Goal: Task Accomplishment & Management: Complete application form

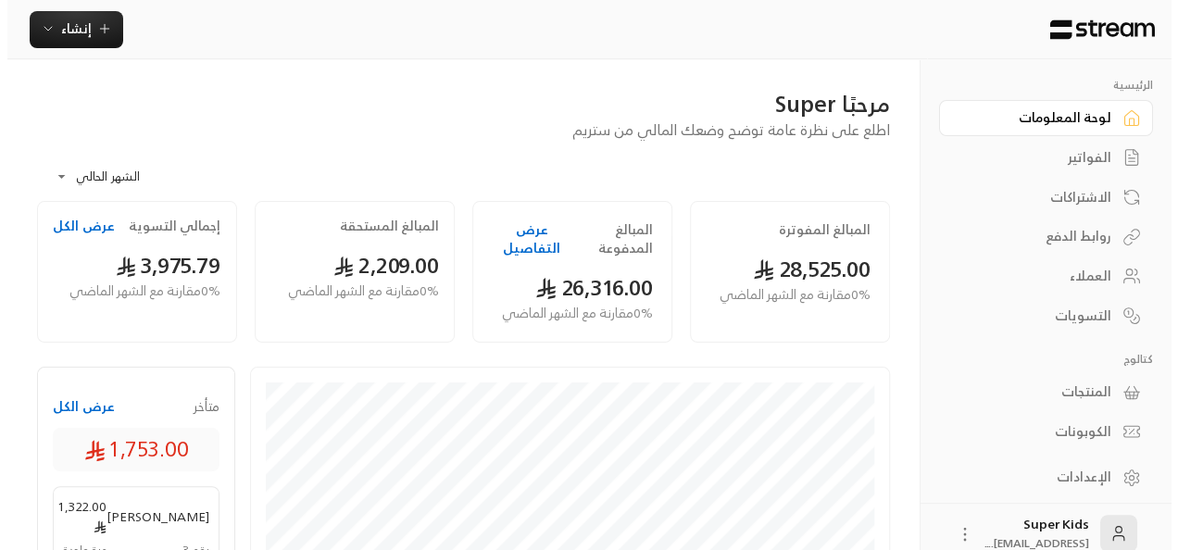
scroll to position [19, 0]
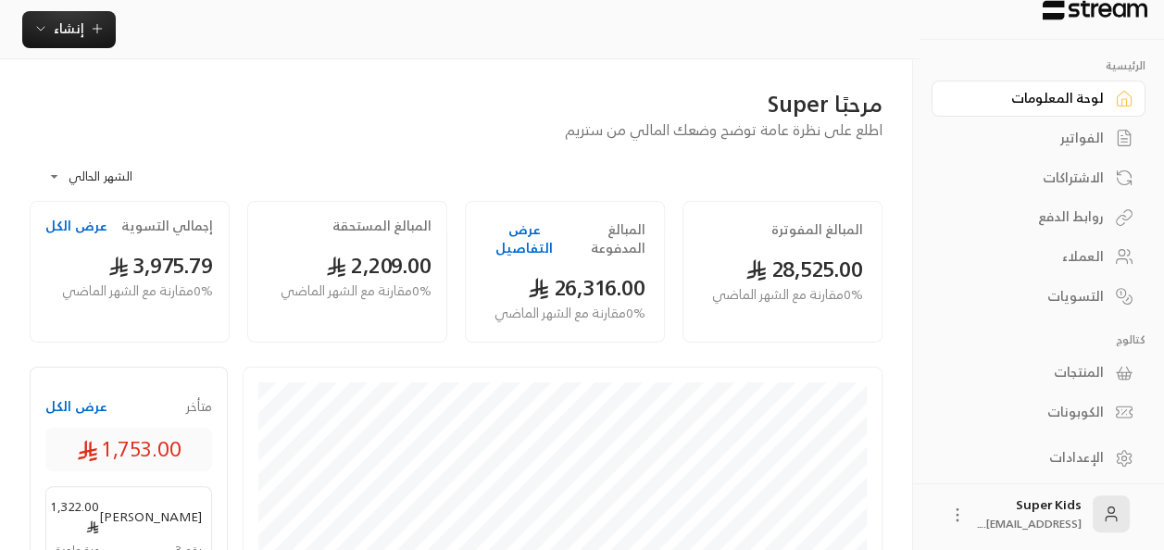
click at [1071, 143] on div "الفواتير" at bounding box center [1029, 138] width 149 height 19
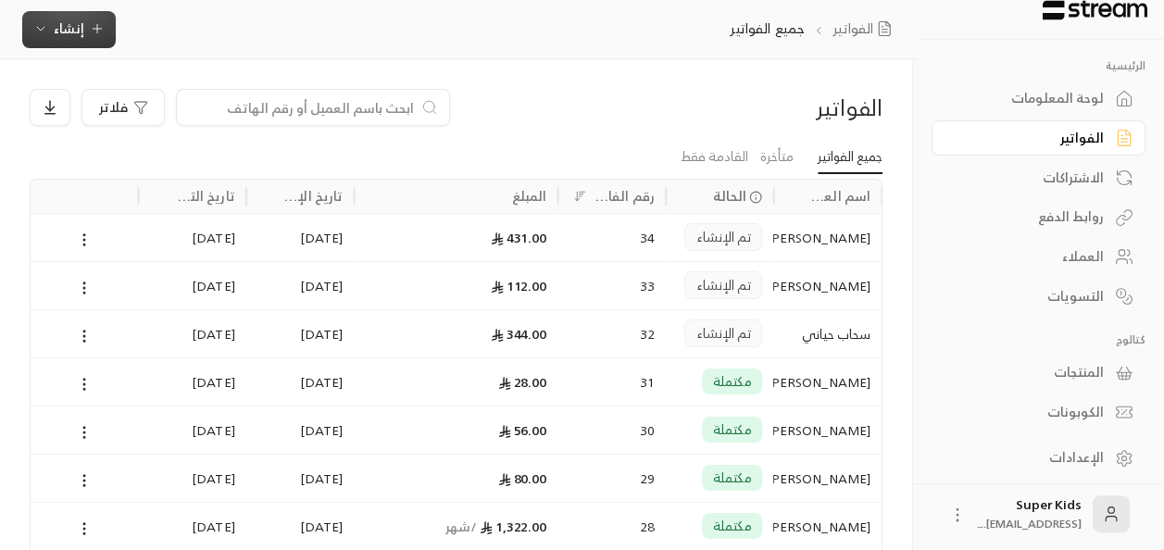
click at [63, 25] on span "إنشاء" at bounding box center [69, 28] width 31 height 23
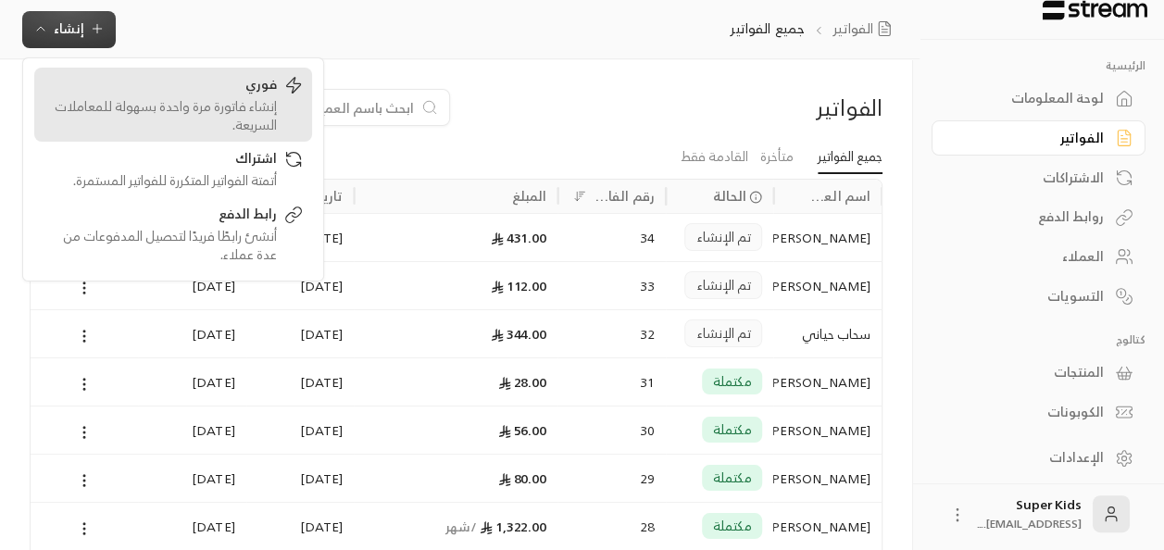
click at [213, 98] on div "إنشاء فاتورة مرة واحدة بسهولة للمعاملات السريعة." at bounding box center [160, 115] width 233 height 37
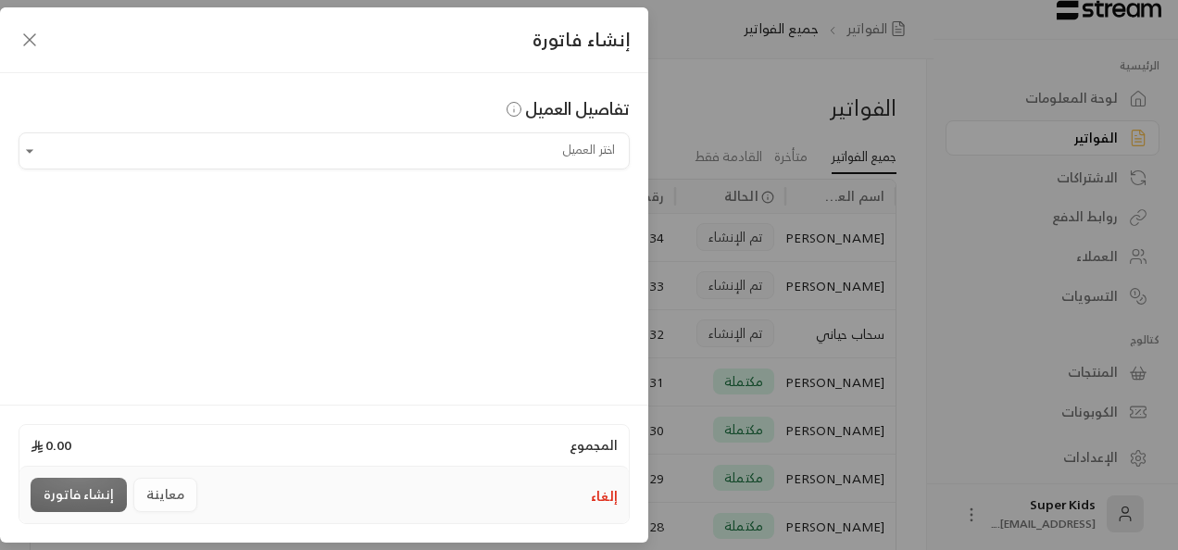
click at [572, 157] on input "اختر العميل" at bounding box center [324, 151] width 611 height 32
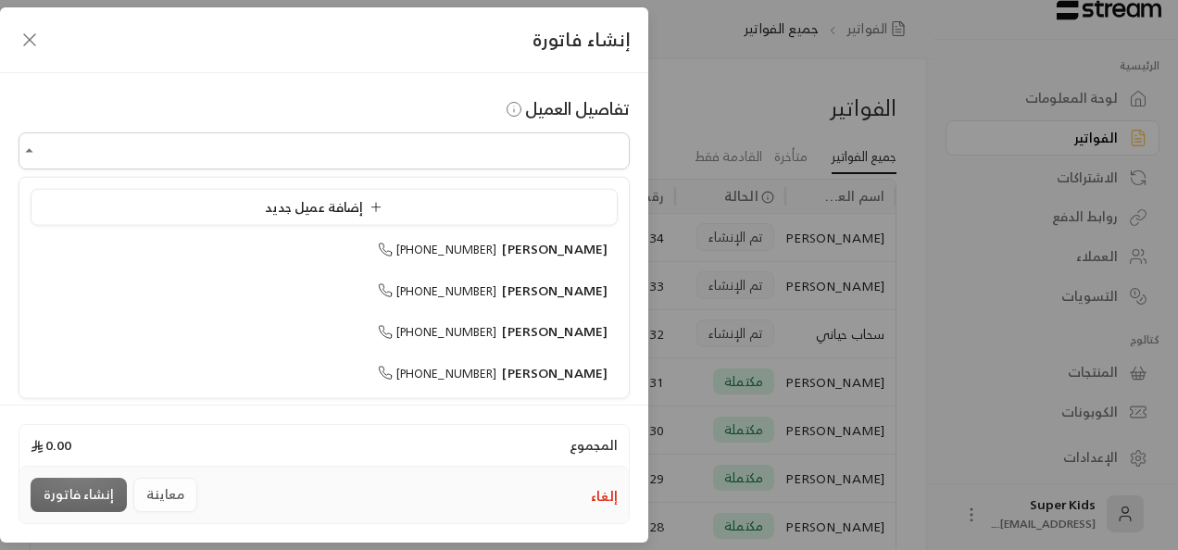
click at [476, 207] on div "إضافة عميل جديد" at bounding box center [324, 206] width 567 height 19
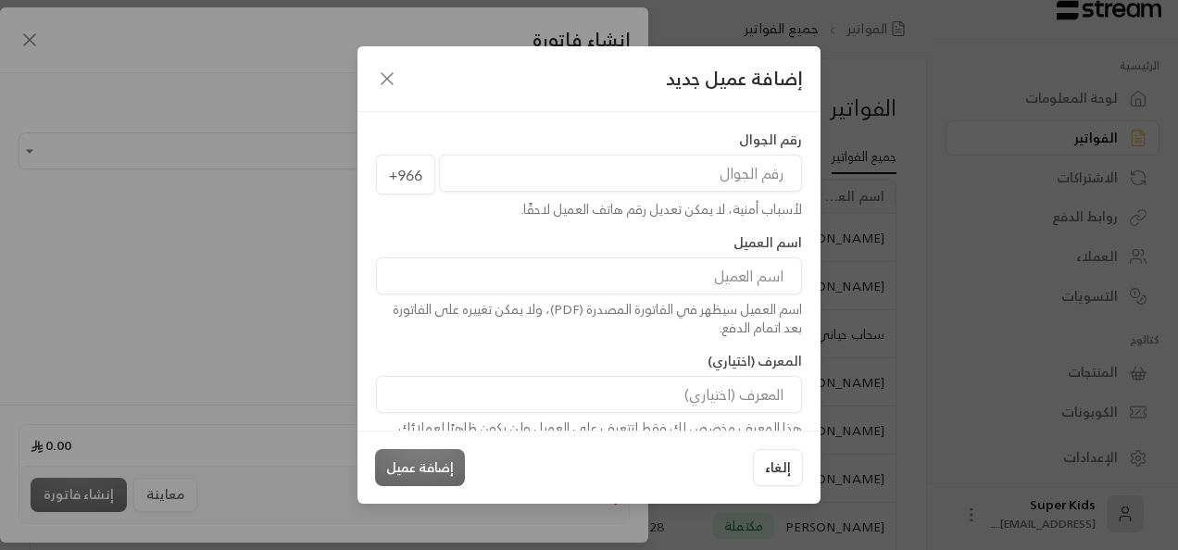
click at [730, 180] on input "tel" at bounding box center [620, 173] width 363 height 37
type input "557536058"
click at [691, 280] on input at bounding box center [589, 275] width 426 height 37
type input "سديم بامعروف"
click at [436, 465] on button "إضافة عميل" at bounding box center [420, 467] width 90 height 37
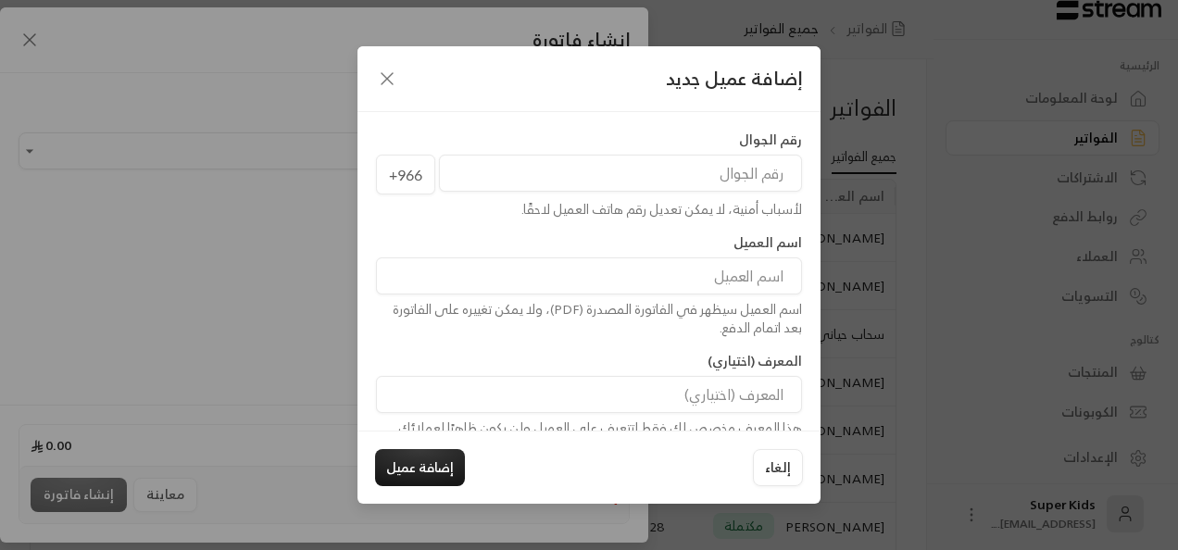
type input "**********"
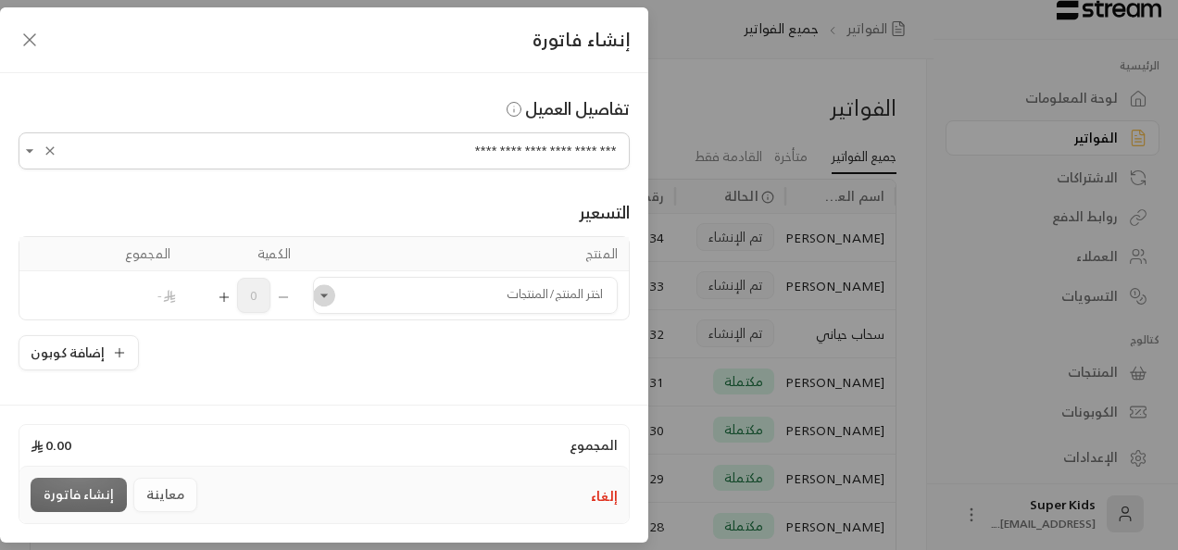
click at [333, 289] on icon "Open" at bounding box center [324, 295] width 19 height 19
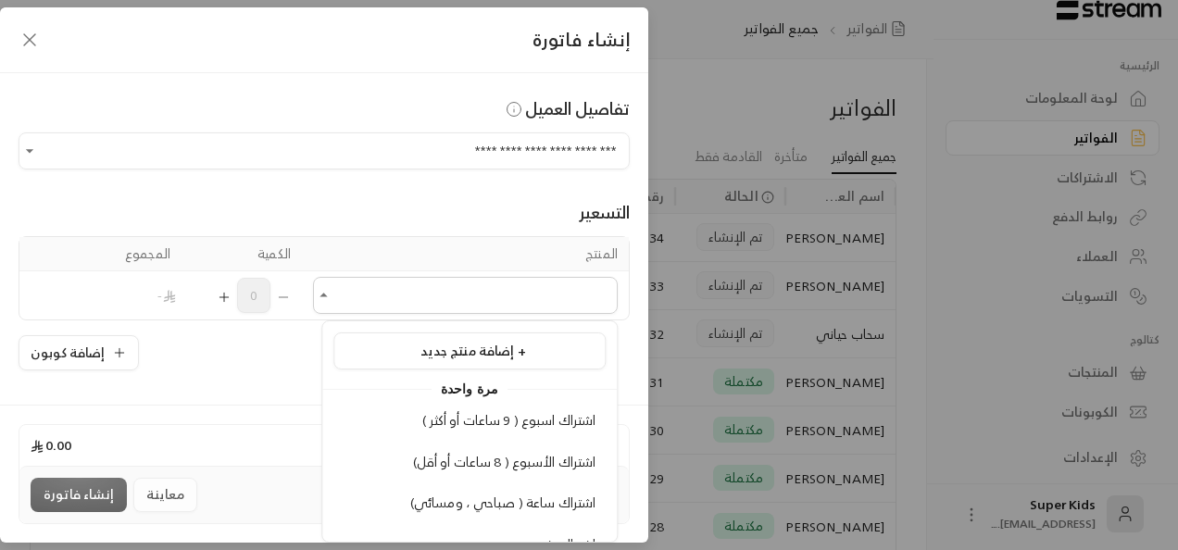
click at [443, 464] on span "اشتراك الأسبوع ( 8 ساعات أو أقل)" at bounding box center [504, 461] width 183 height 23
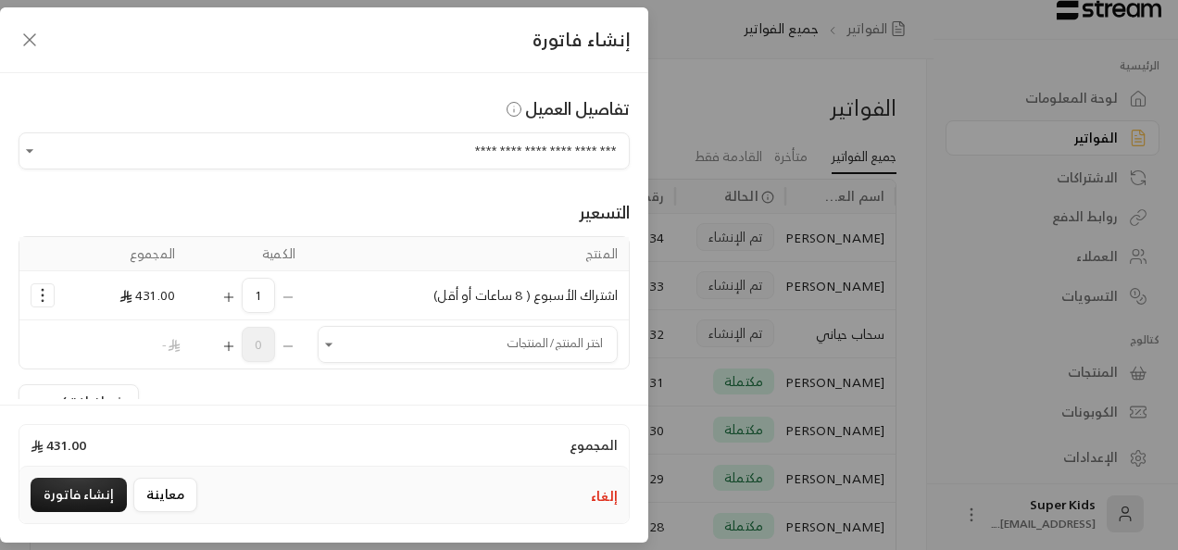
click at [85, 187] on div "التسعير المنتج الكمية المجموع اشتراك الأسبوع ( 8 ساعات أو أقل) 1 431.00 اختر ال…" at bounding box center [324, 295] width 611 height 250
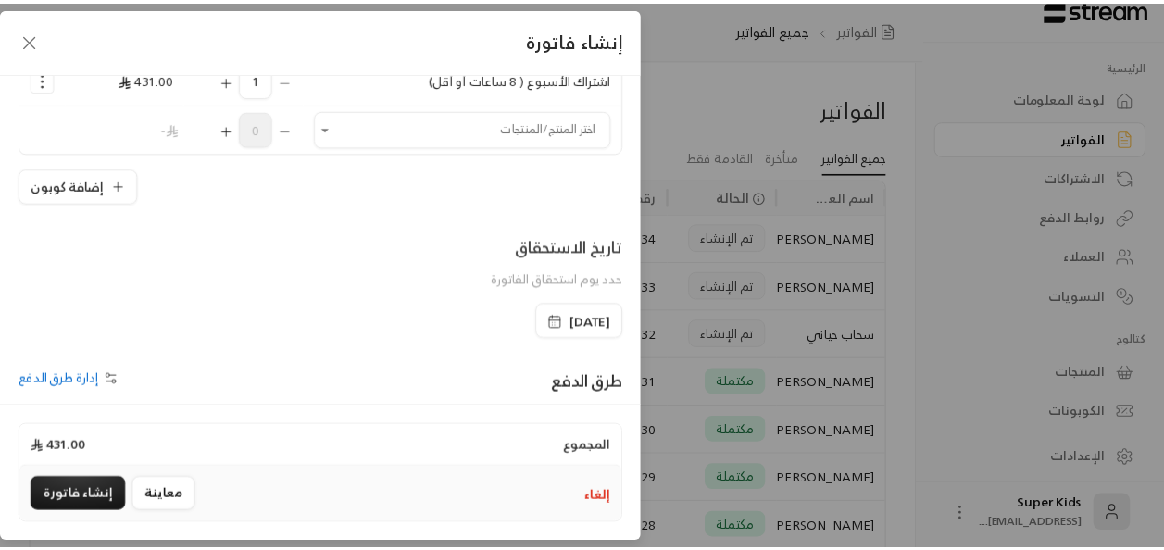
scroll to position [218, 0]
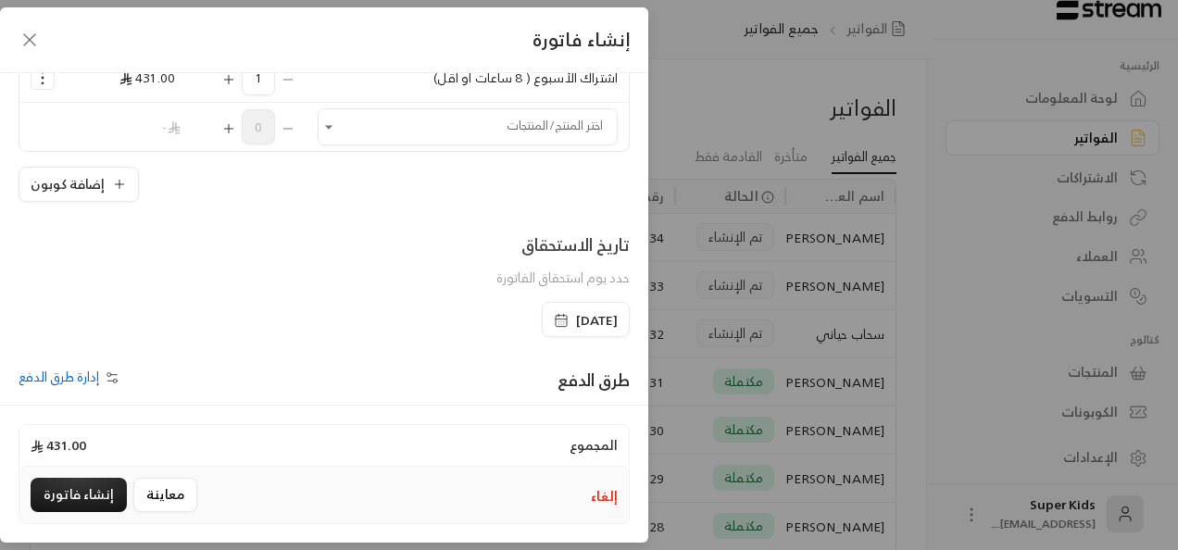
click at [576, 324] on span "27/08/2025" at bounding box center [597, 320] width 42 height 19
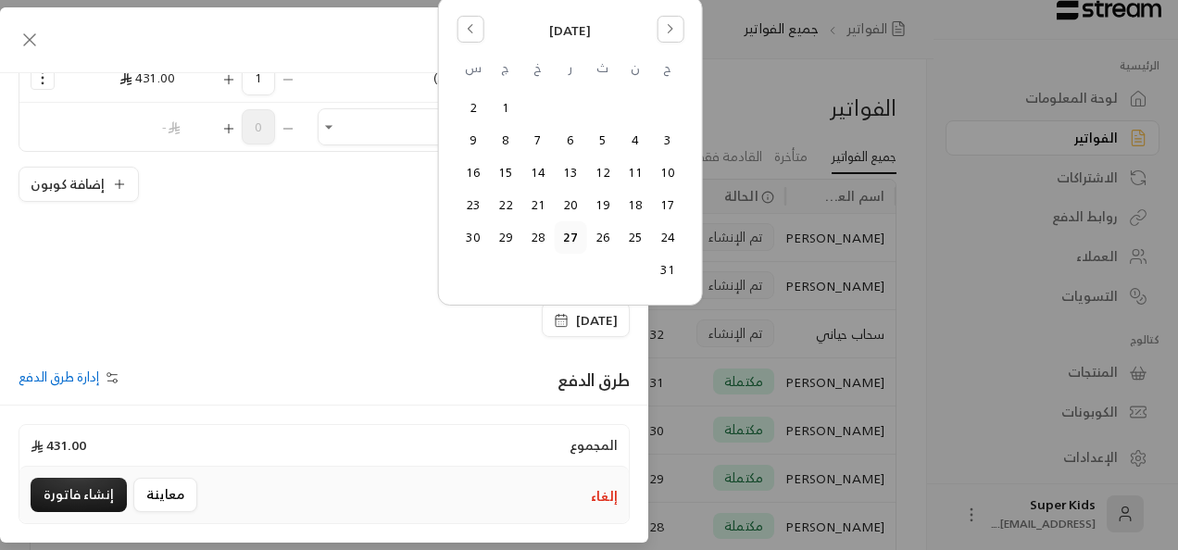
click at [660, 269] on button "31" at bounding box center [667, 270] width 31 height 31
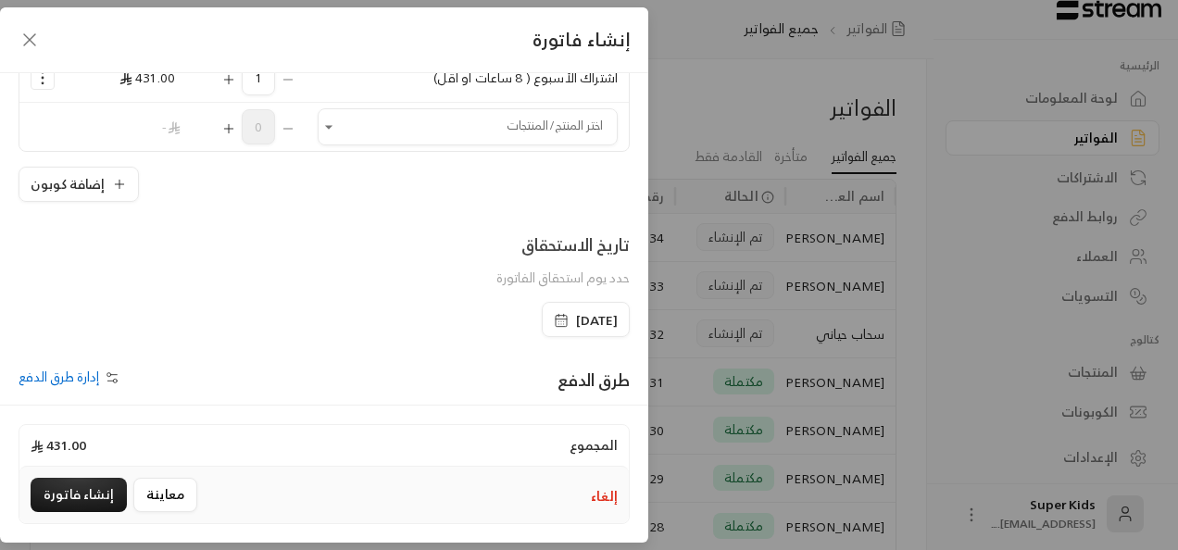
click at [554, 319] on icon "button" at bounding box center [561, 320] width 15 height 15
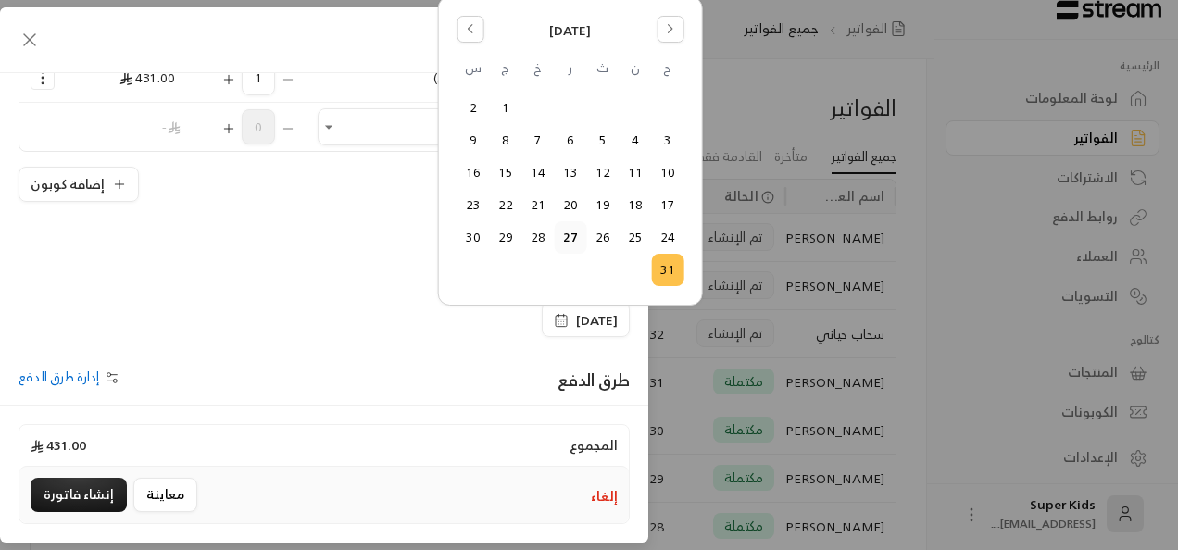
click at [669, 270] on button "31" at bounding box center [667, 270] width 31 height 31
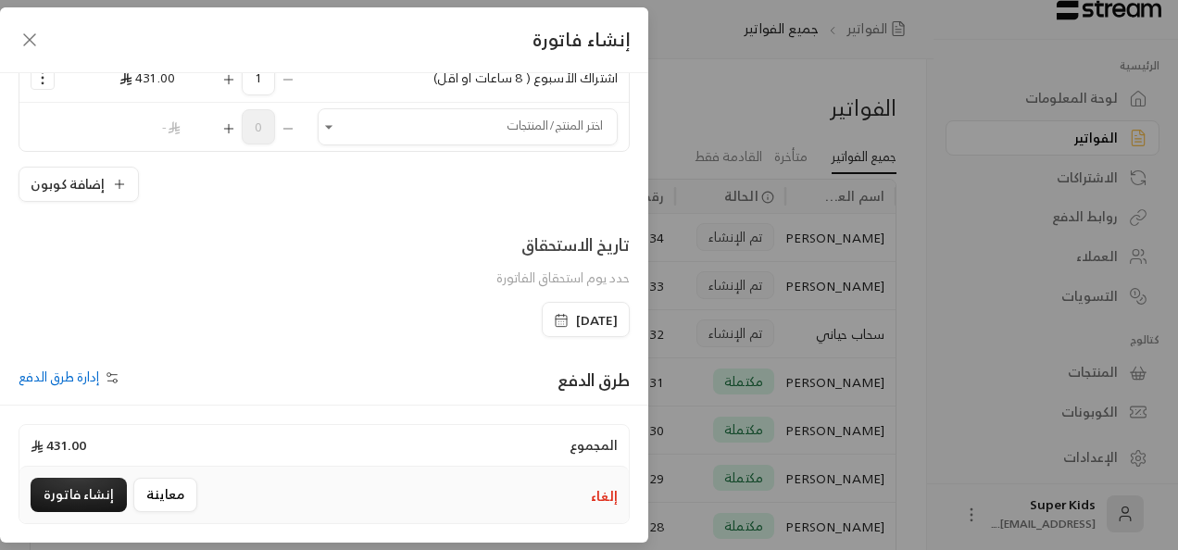
click at [554, 313] on icon "button" at bounding box center [561, 320] width 15 height 15
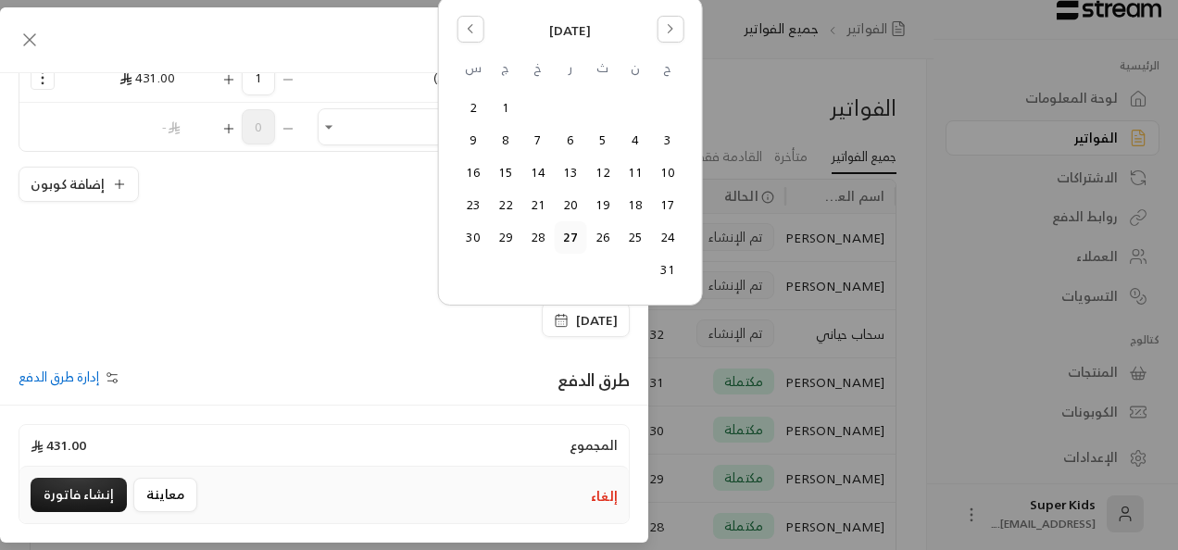
click at [669, 267] on button "31" at bounding box center [667, 270] width 31 height 31
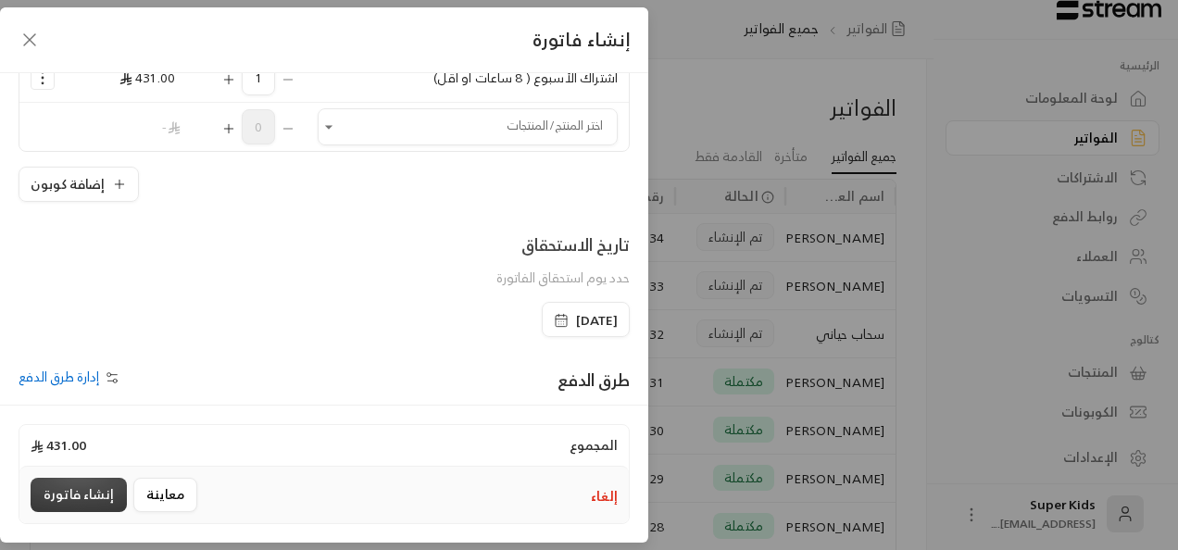
click at [94, 495] on button "إنشاء فاتورة" at bounding box center [79, 495] width 96 height 34
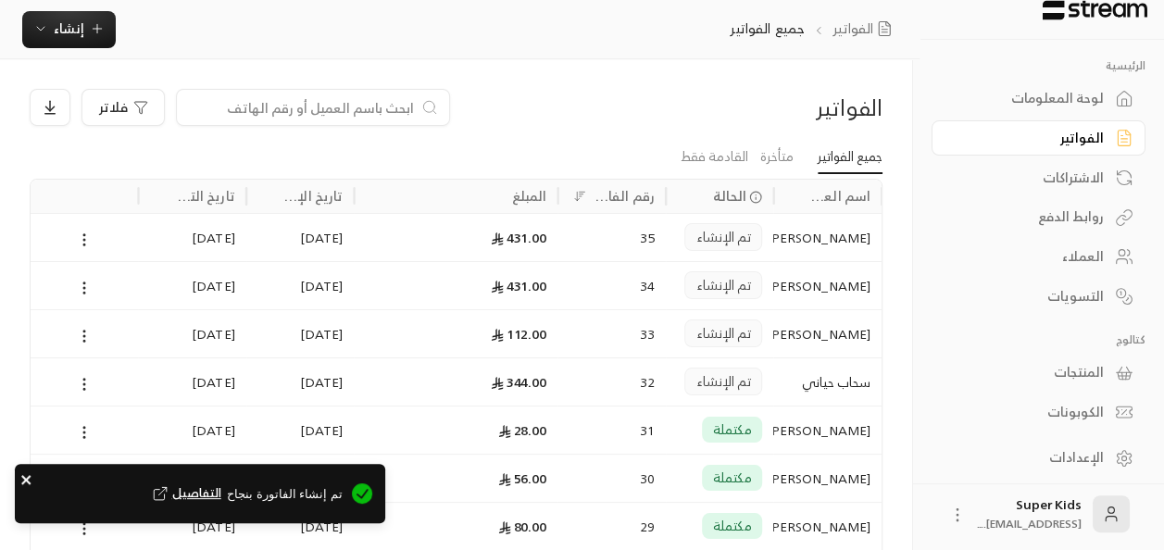
click at [31, 480] on icon "close" at bounding box center [26, 479] width 13 height 15
